Goal: Find contact information: Find contact information

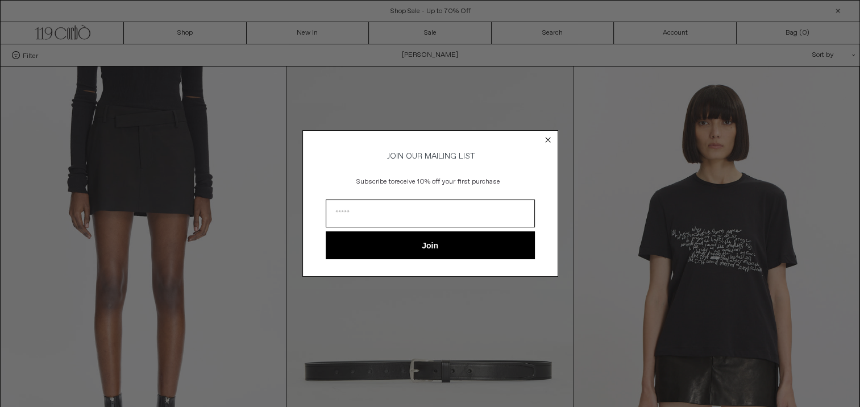
click at [552, 135] on circle "Close dialog" at bounding box center [547, 139] width 11 height 11
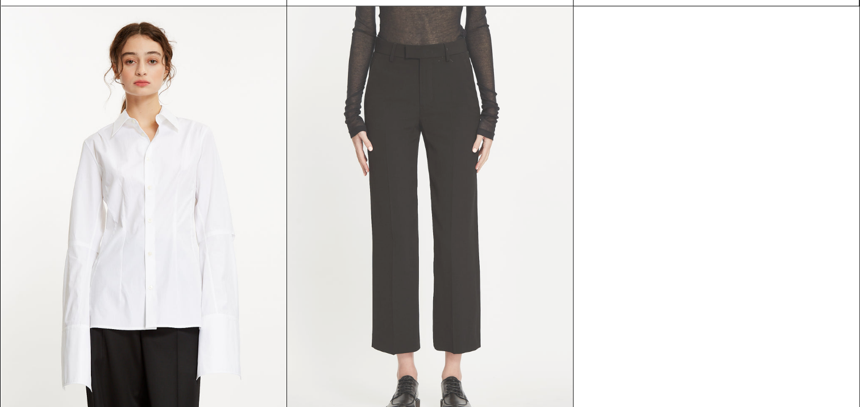
scroll to position [1094, 0]
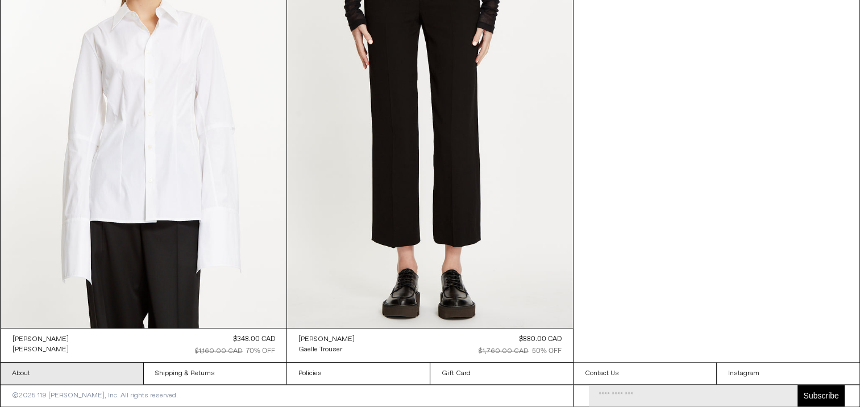
click at [20, 375] on link "About" at bounding box center [72, 374] width 143 height 22
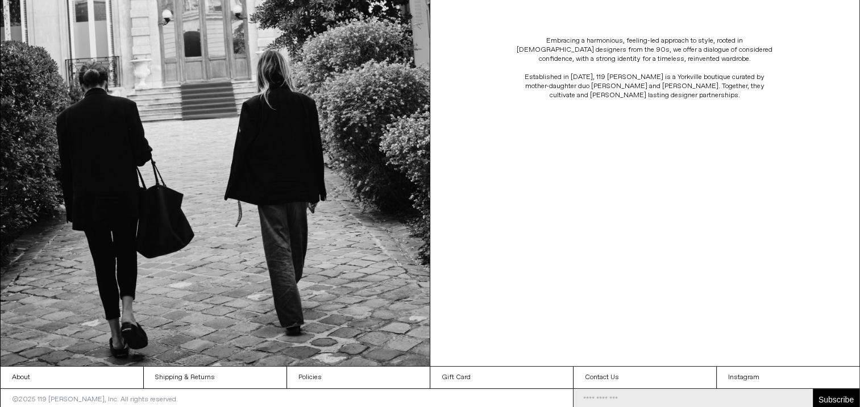
scroll to position [300, 0]
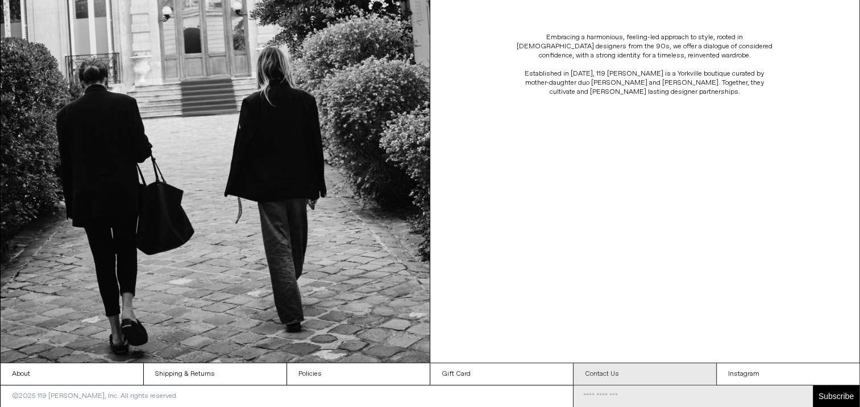
click at [605, 374] on link "Contact Us" at bounding box center [645, 374] width 143 height 22
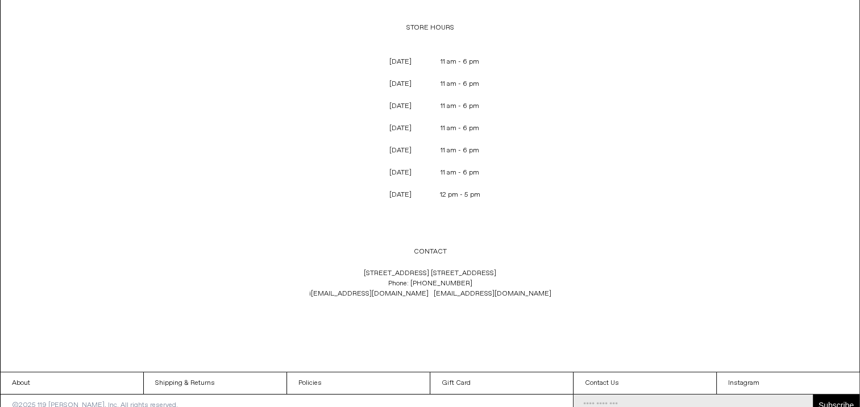
scroll to position [103, 0]
